Goal: Find specific page/section: Find specific page/section

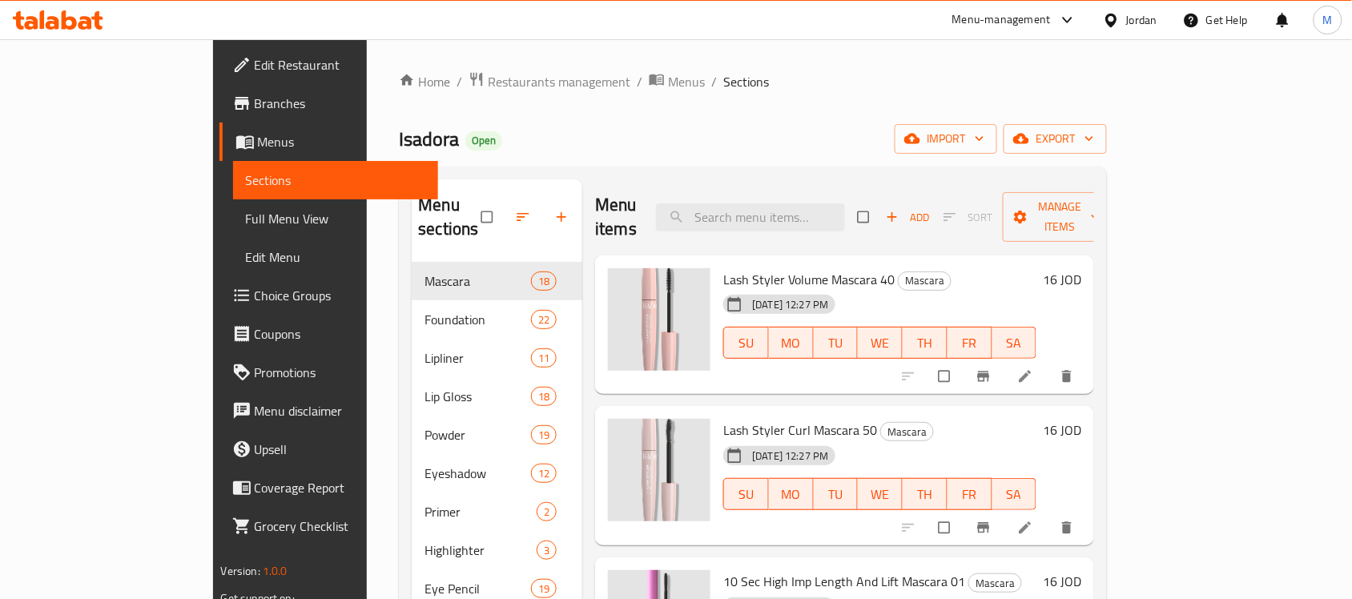
click at [1130, 13] on div "Jordan" at bounding box center [1141, 20] width 31 height 18
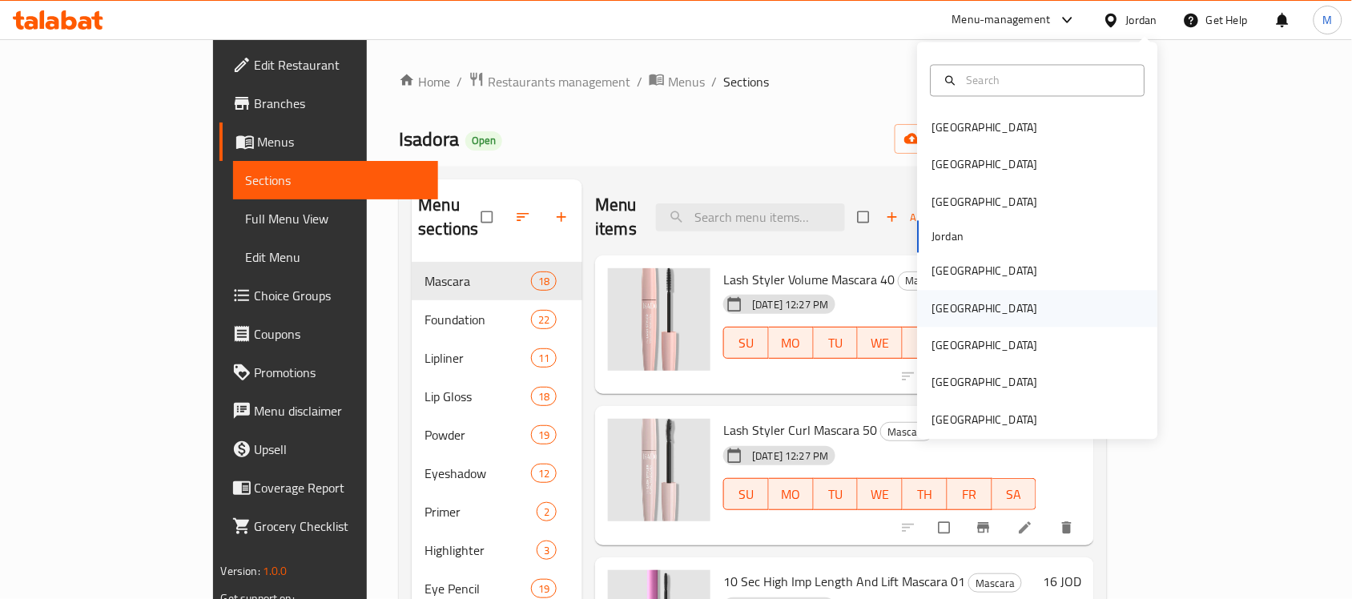
click at [934, 308] on div "[GEOGRAPHIC_DATA]" at bounding box center [985, 309] width 106 height 18
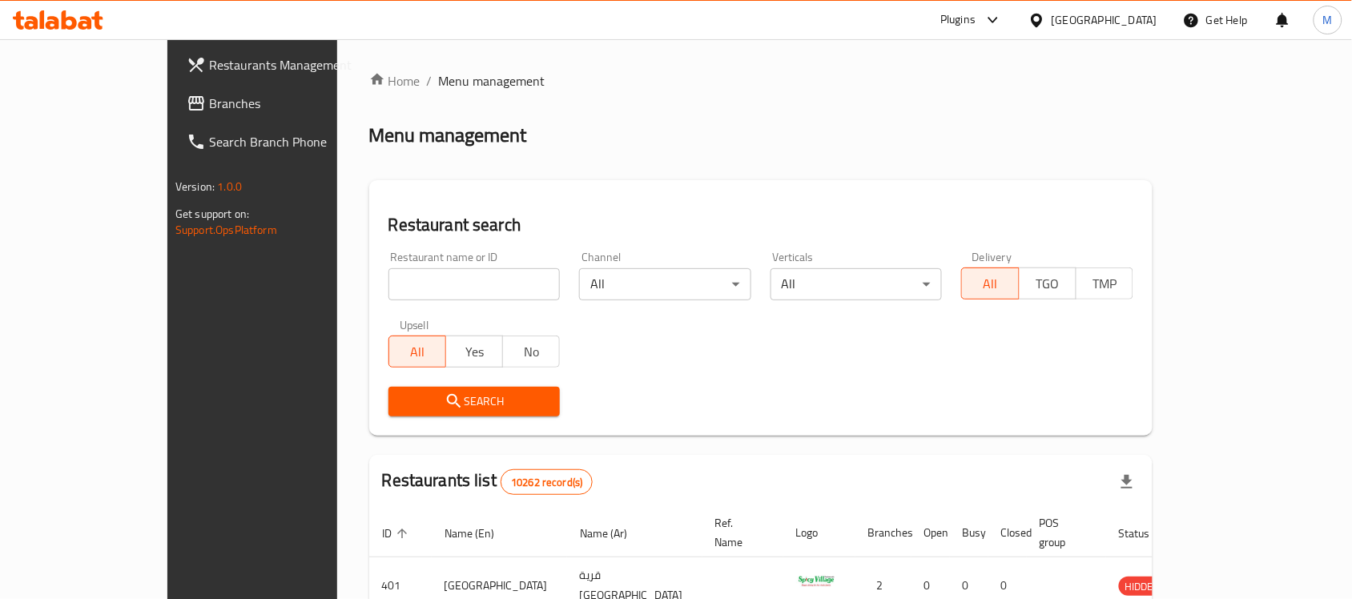
drag, startPoint x: 1064, startPoint y: 22, endPoint x: 1066, endPoint y: 37, distance: 15.4
click at [1003, 29] on icon at bounding box center [993, 19] width 19 height 19
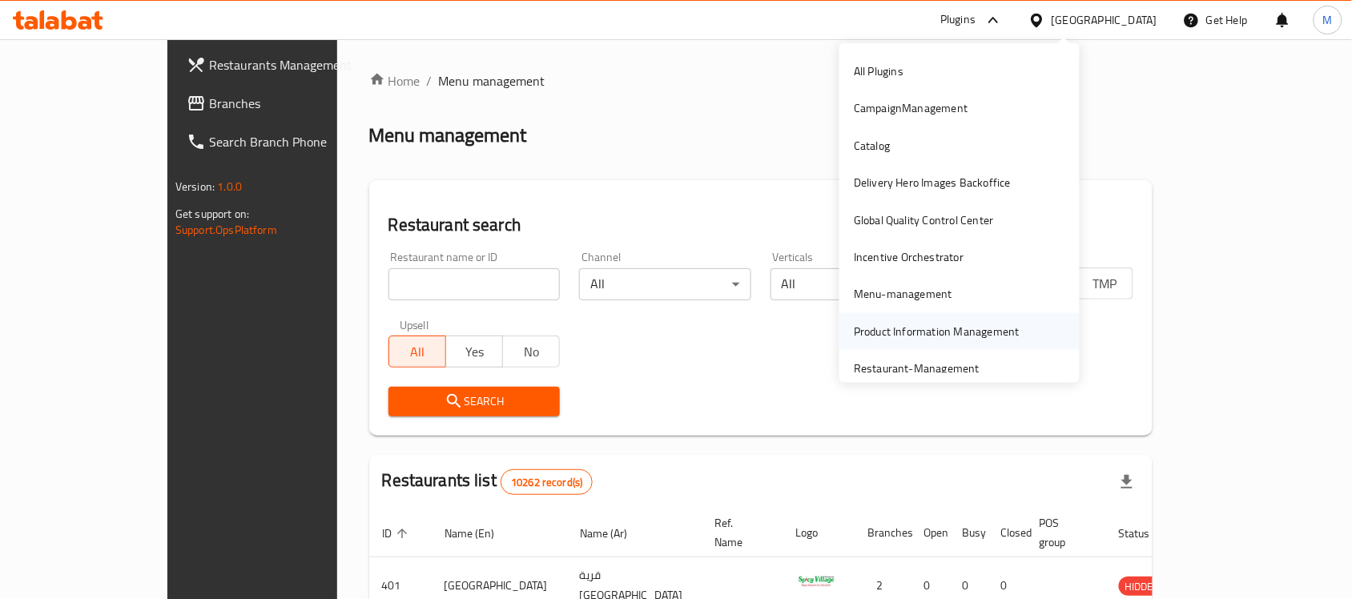
click at [877, 328] on div "Product Information Management" at bounding box center [937, 332] width 166 height 18
